Goal: Task Accomplishment & Management: Manage account settings

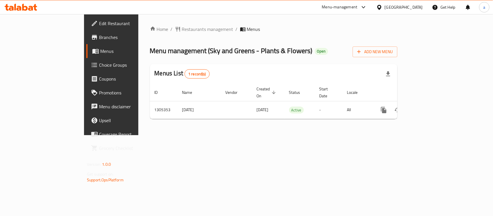
click at [99, 25] on span "Edit Restaurant" at bounding box center [130, 23] width 63 height 7
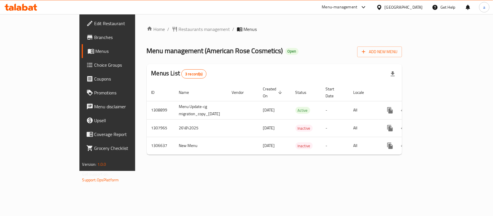
click at [95, 22] on span "Edit Restaurant" at bounding box center [126, 23] width 63 height 7
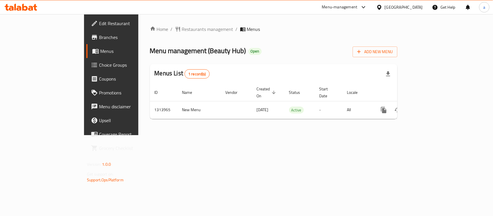
click at [86, 28] on link "Edit Restaurant" at bounding box center [126, 23] width 80 height 14
